Goal: Task Accomplishment & Management: Use online tool/utility

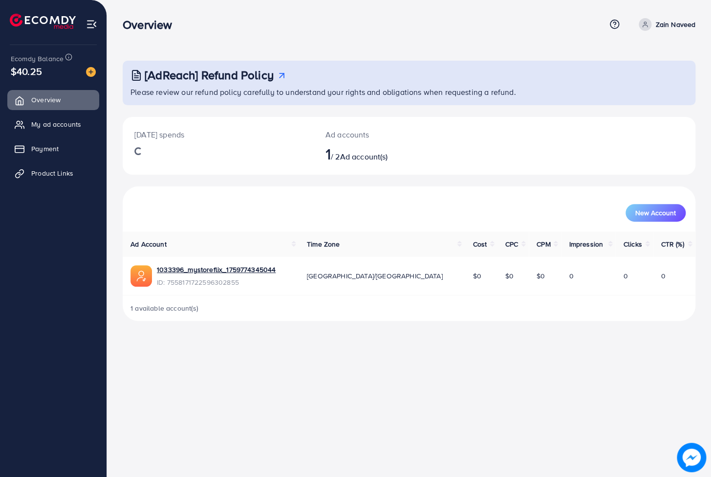
click at [249, 264] on td "1033396_mystoreflix_1759774345044 ID: 7558171722596302855" at bounding box center [211, 276] width 176 height 38
click at [248, 268] on link "1033396_mystoreflix_1759774345044" at bounding box center [216, 269] width 119 height 10
click at [83, 170] on link "Product Links" at bounding box center [53, 173] width 92 height 20
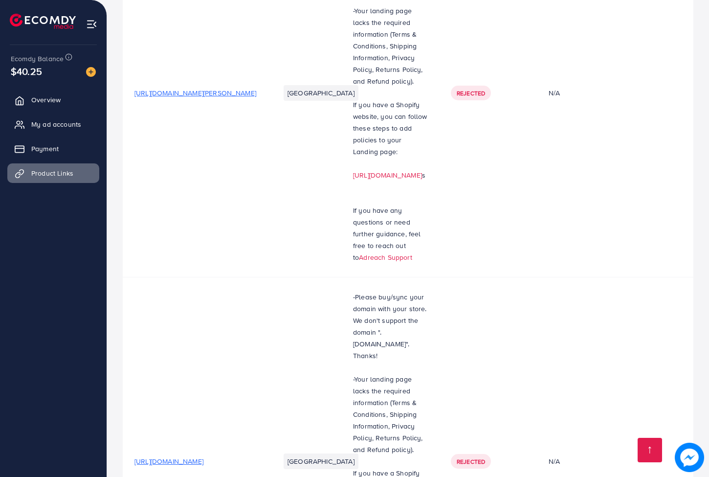
scroll to position [456, 0]
